Goal: Information Seeking & Learning: Learn about a topic

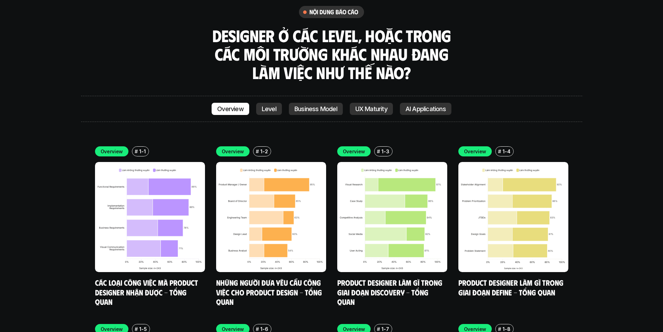
scroll to position [2394, 0]
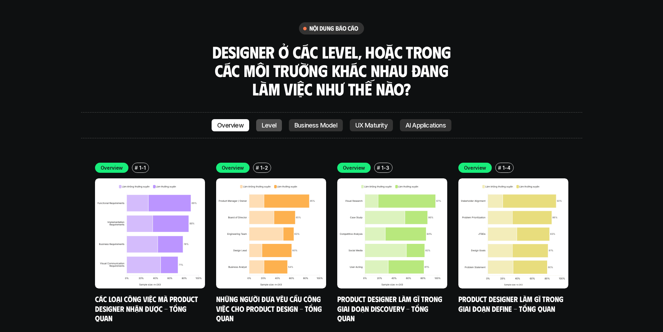
click at [270, 119] on link "Level" at bounding box center [269, 125] width 26 height 13
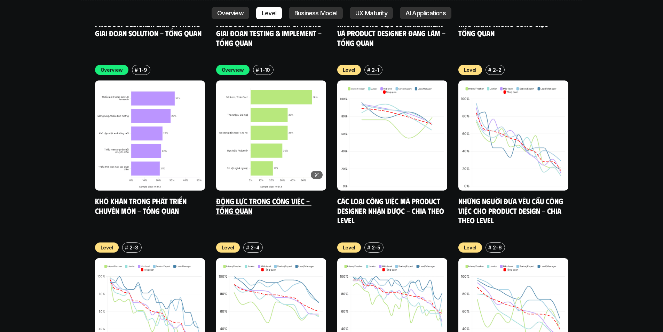
scroll to position [2672, 0]
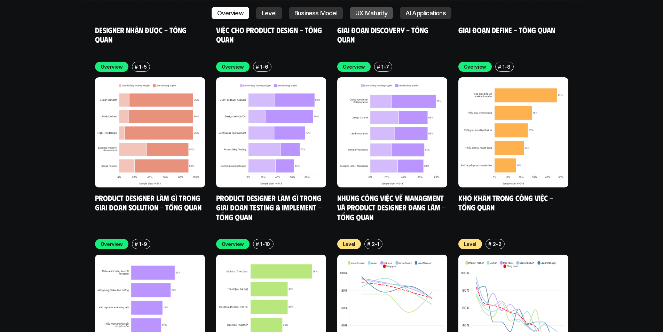
click at [372, 13] on p "UX Maturity" at bounding box center [371, 13] width 32 height 7
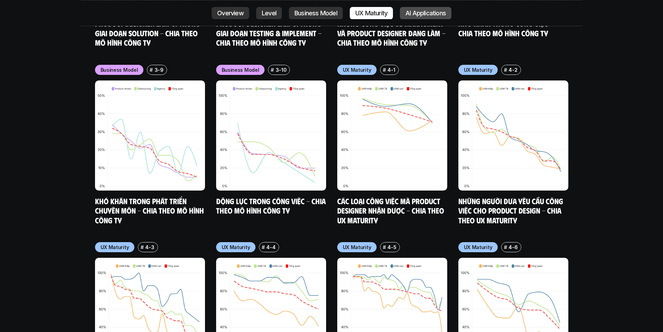
click at [425, 8] on link "AI Applications" at bounding box center [426, 13] width 52 height 13
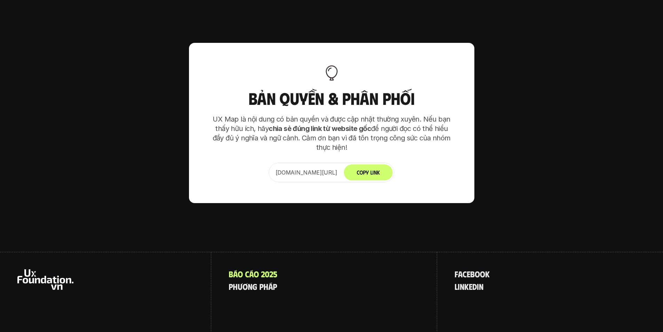
scroll to position [4891, 0]
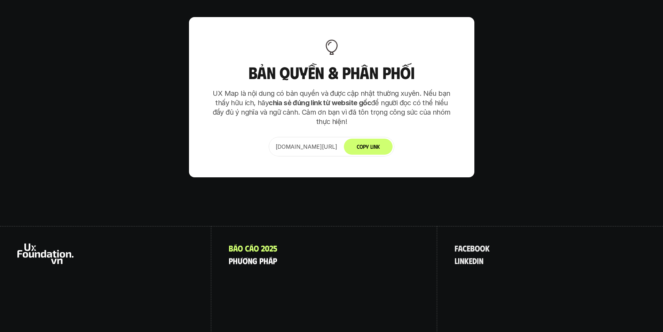
click at [248, 256] on p "p h ư ơ n g p h á p" at bounding box center [253, 260] width 48 height 9
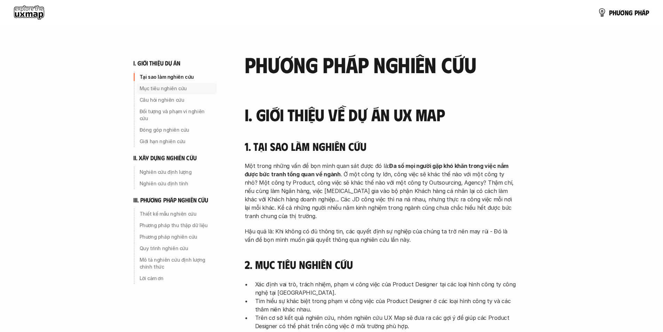
click at [163, 91] on p "Mục tiêu nghiên cứu" at bounding box center [177, 88] width 74 height 7
click at [599, 14] on img at bounding box center [602, 13] width 10 height 10
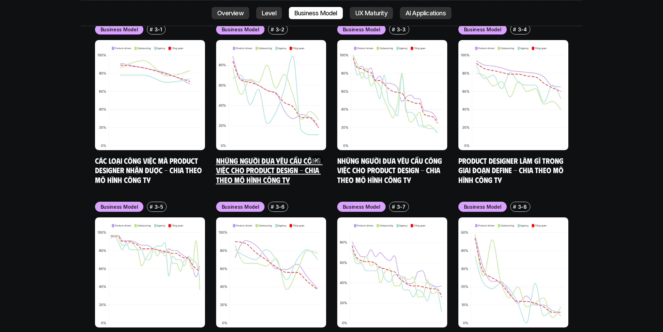
scroll to position [3430, 0]
